Goal: Check status

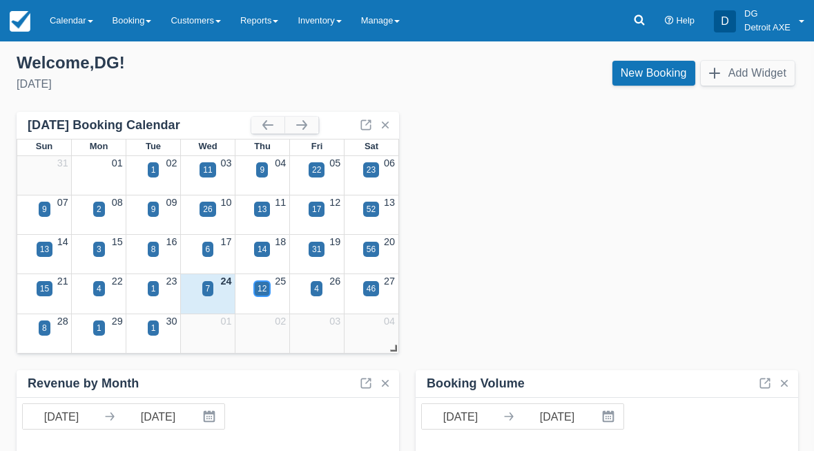
click at [264, 289] on div "12" at bounding box center [261, 288] width 9 height 12
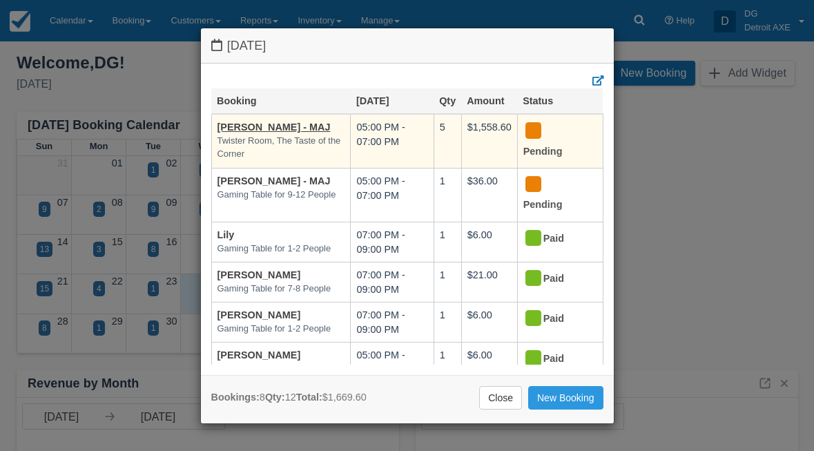
click at [279, 132] on td "Laura Hornshaw - MAJ Twister Room, The Taste of the Corner" at bounding box center [280, 141] width 139 height 54
click at [279, 118] on td "Laura Hornshaw - MAJ Twister Room, The Taste of the Corner" at bounding box center [280, 141] width 139 height 54
click at [274, 128] on link "[PERSON_NAME] - MAJ" at bounding box center [273, 126] width 113 height 11
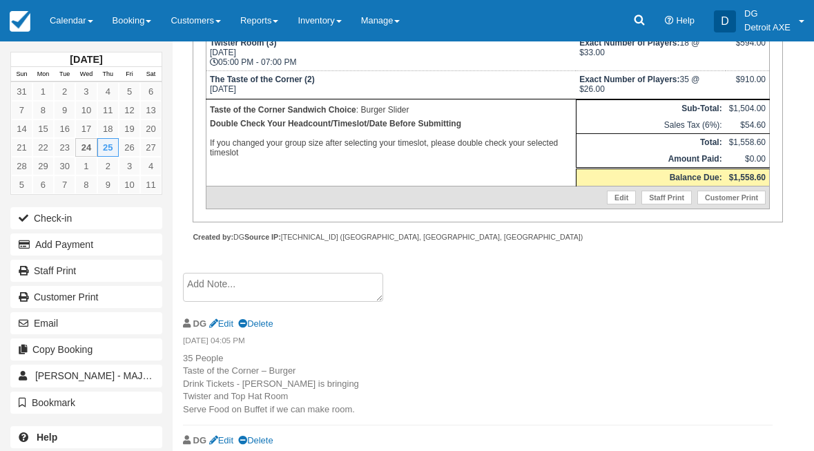
scroll to position [353, 0]
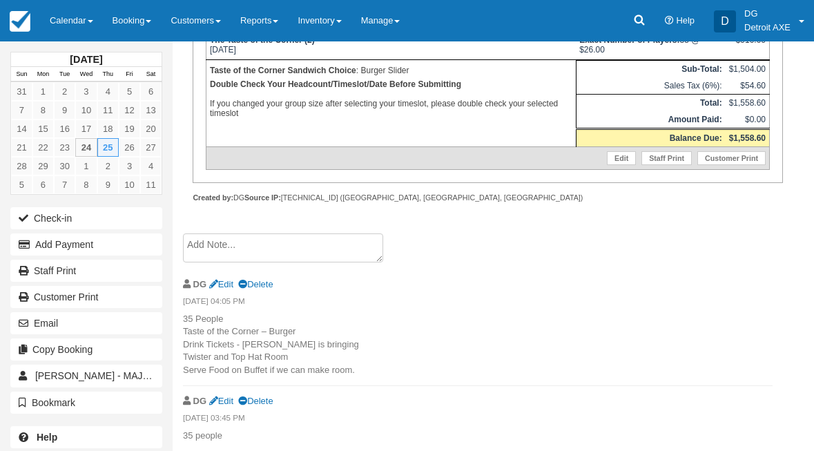
drag, startPoint x: 184, startPoint y: 316, endPoint x: 356, endPoint y: 373, distance: 180.9
click at [356, 373] on p "35 People Taste of the Corner – Burger Drink Tickets - [PERSON_NAME] is bringin…" at bounding box center [477, 345] width 589 height 64
copy p "35 People Taste of the Corner – Burger Drink Tickets - [PERSON_NAME] is bringin…"
